Goal: Task Accomplishment & Management: Manage account settings

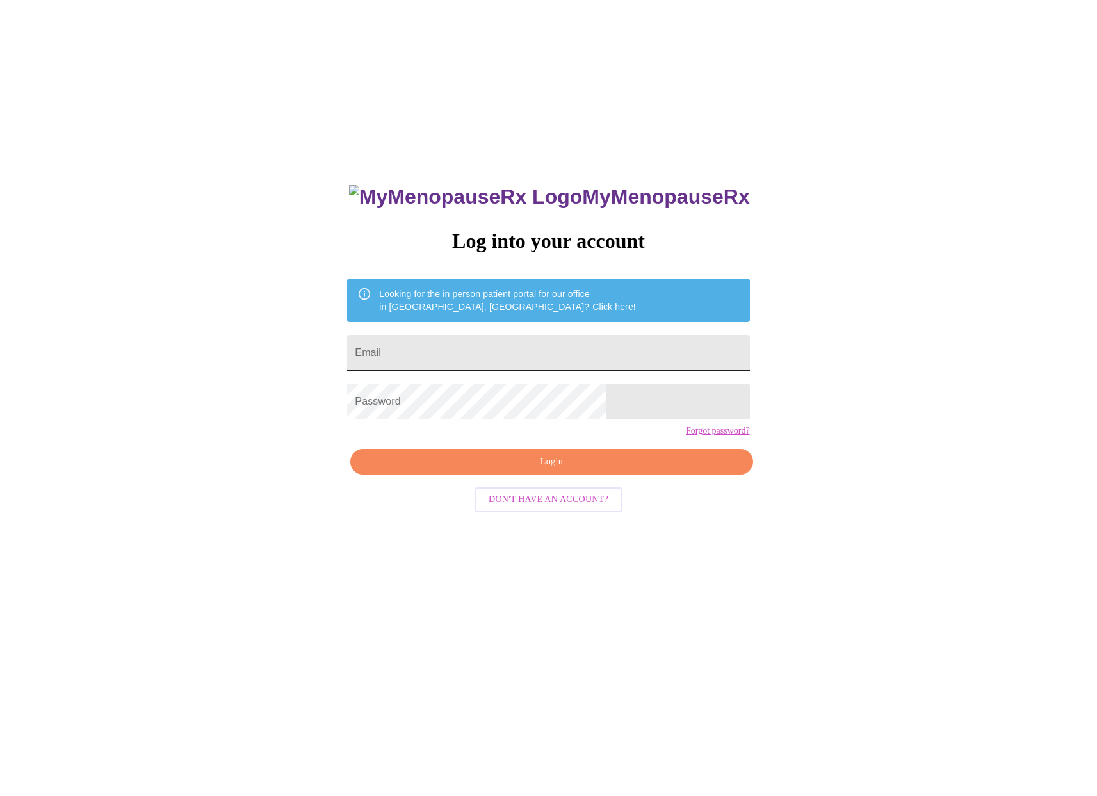
click at [473, 345] on input "Email" at bounding box center [548, 353] width 402 height 36
type input "[EMAIL_ADDRESS][DOMAIN_NAME]"
click at [564, 470] on span "Login" at bounding box center [551, 462] width 373 height 16
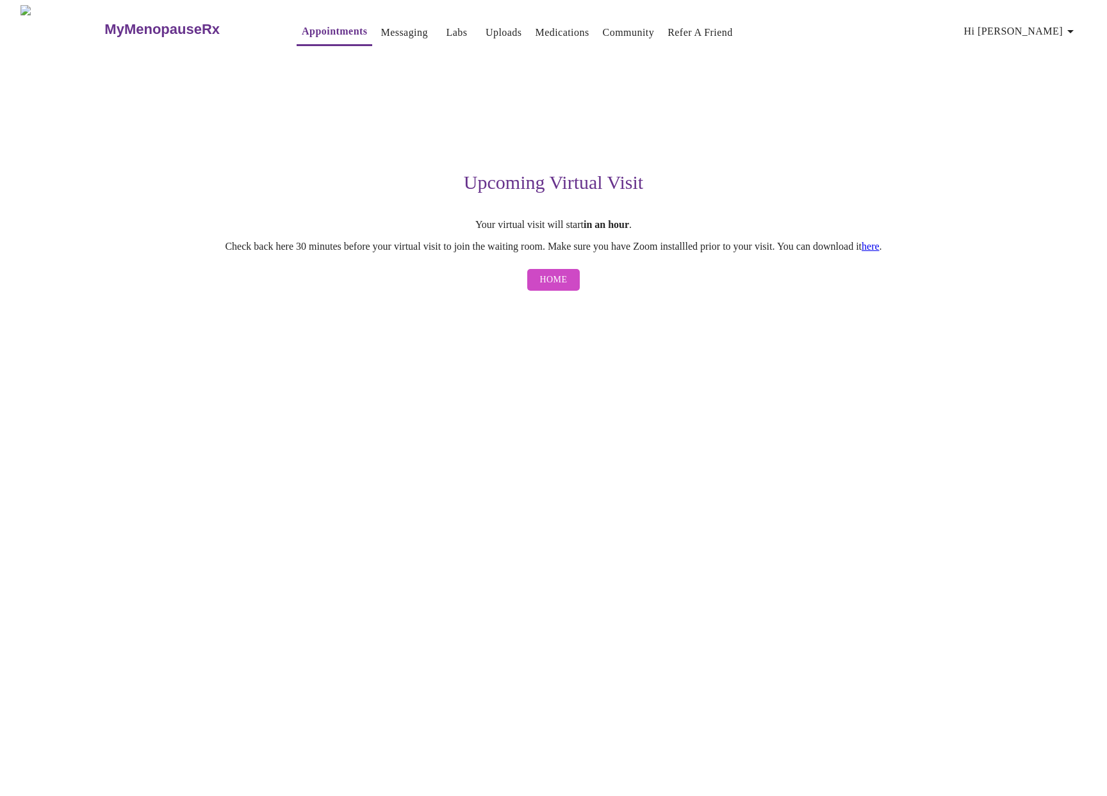
click at [573, 279] on button "Home" at bounding box center [553, 280] width 53 height 22
